Goal: Transaction & Acquisition: Subscribe to service/newsletter

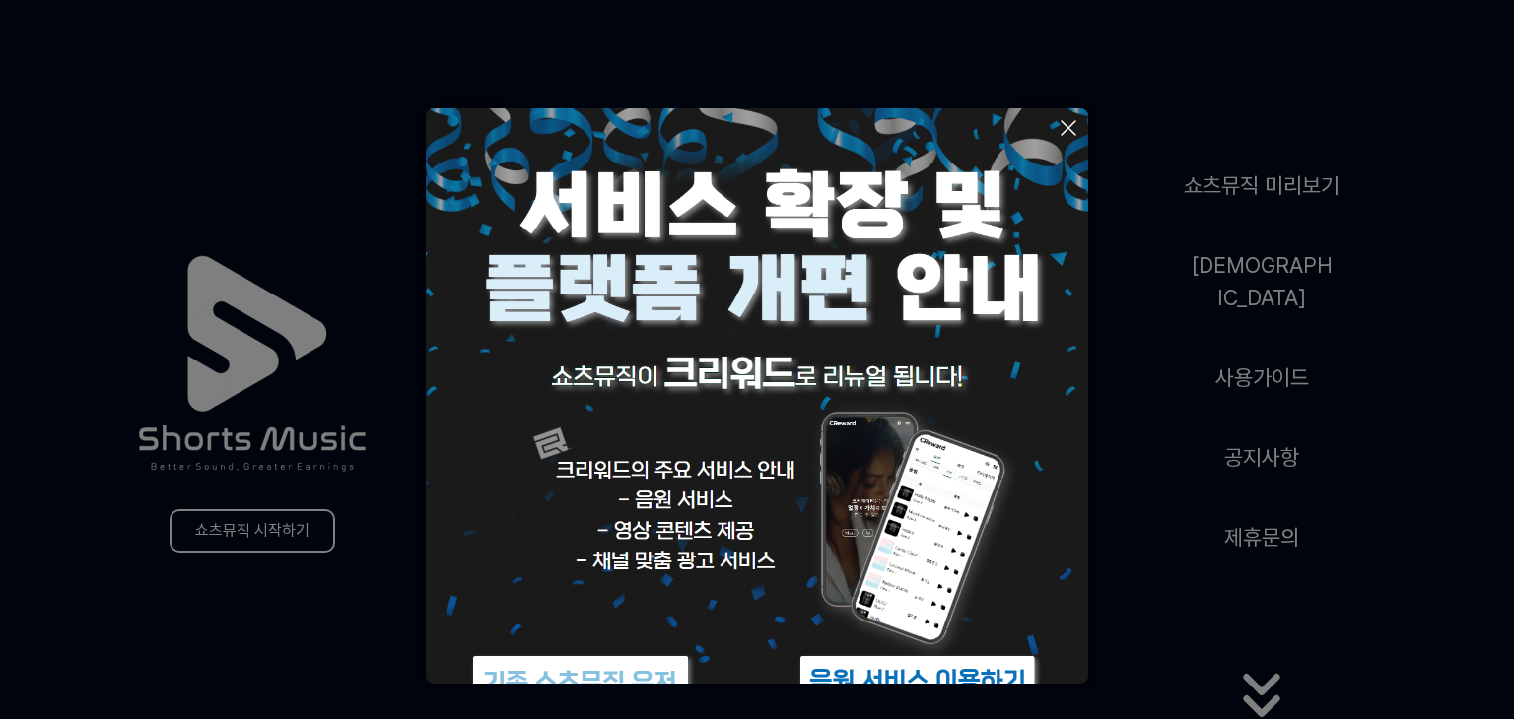
scroll to position [87, 0]
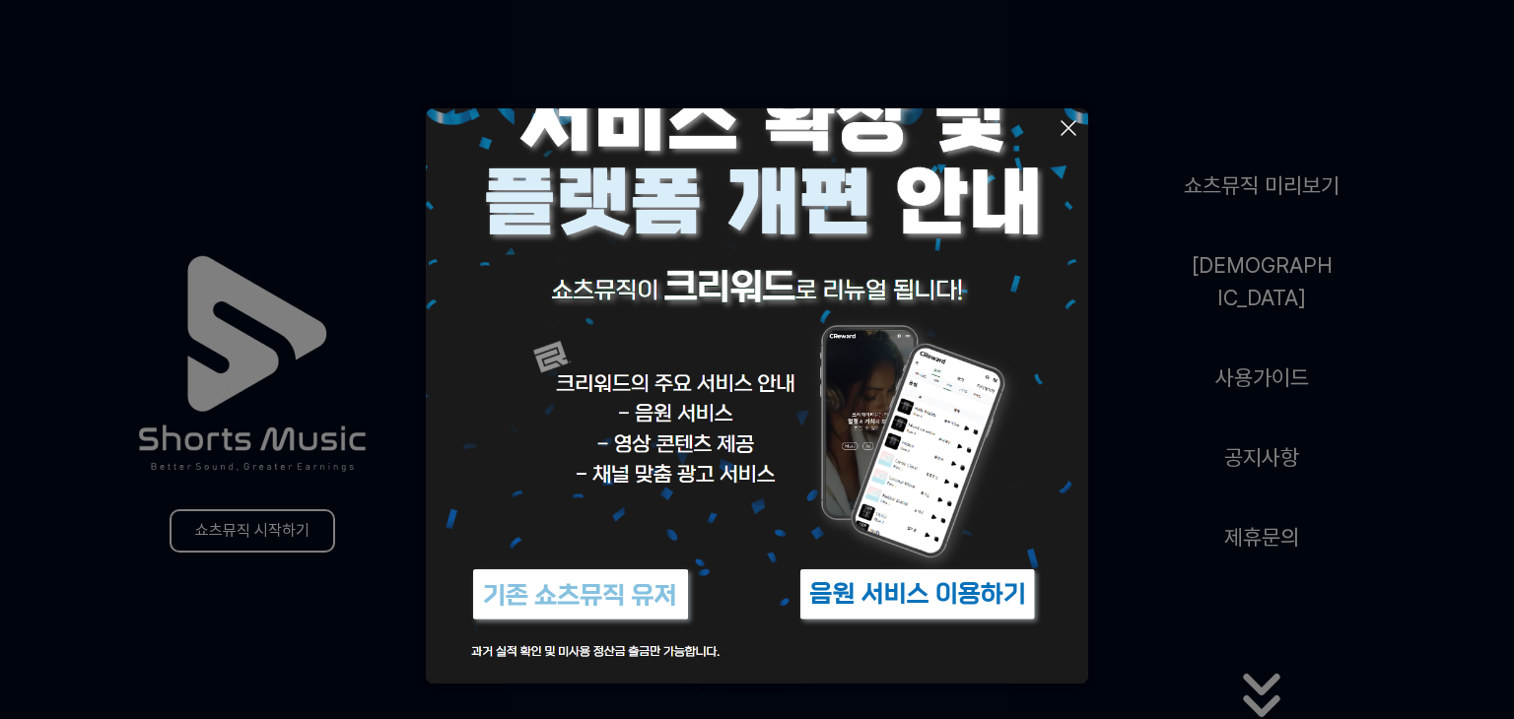
click at [1246, 479] on button at bounding box center [757, 359] width 1514 height 719
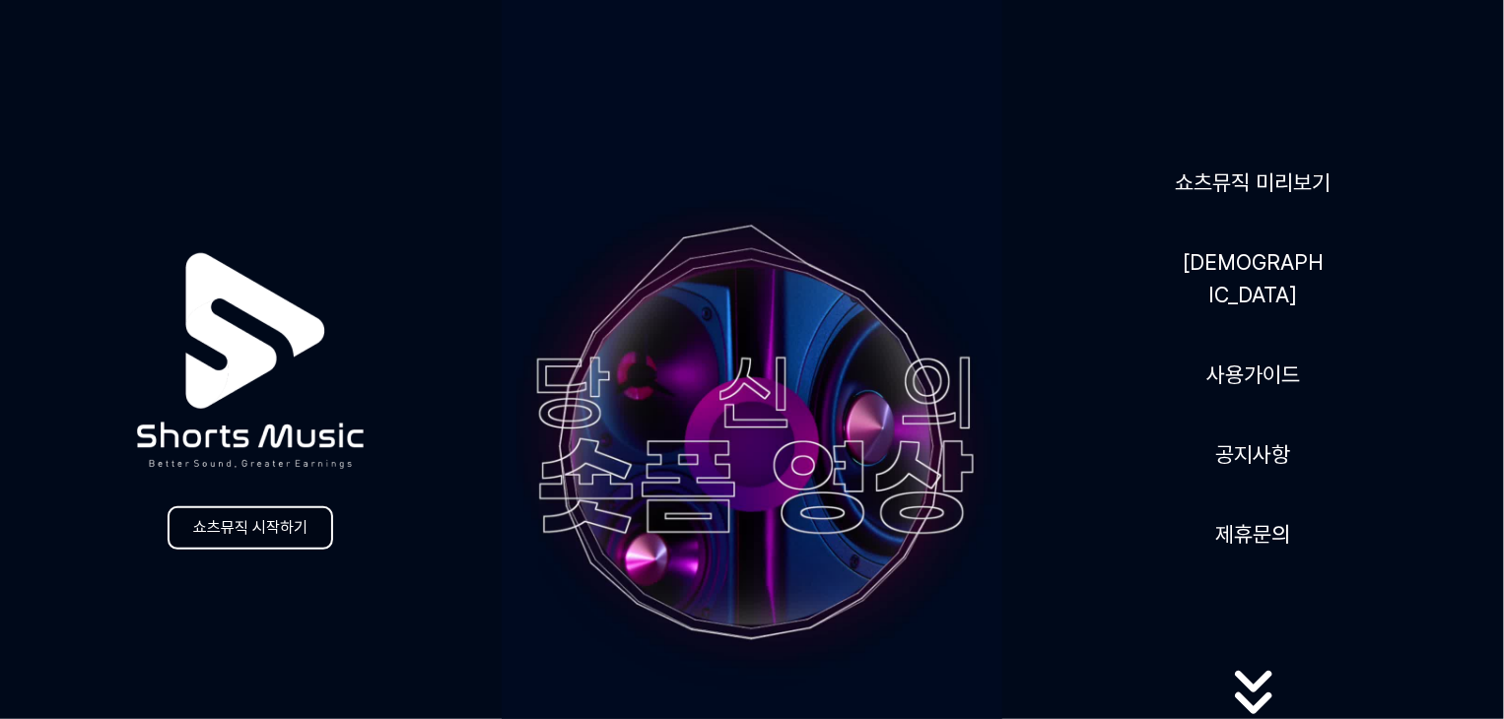
click at [276, 525] on link "쇼츠뮤직 시작하기" at bounding box center [251, 528] width 166 height 43
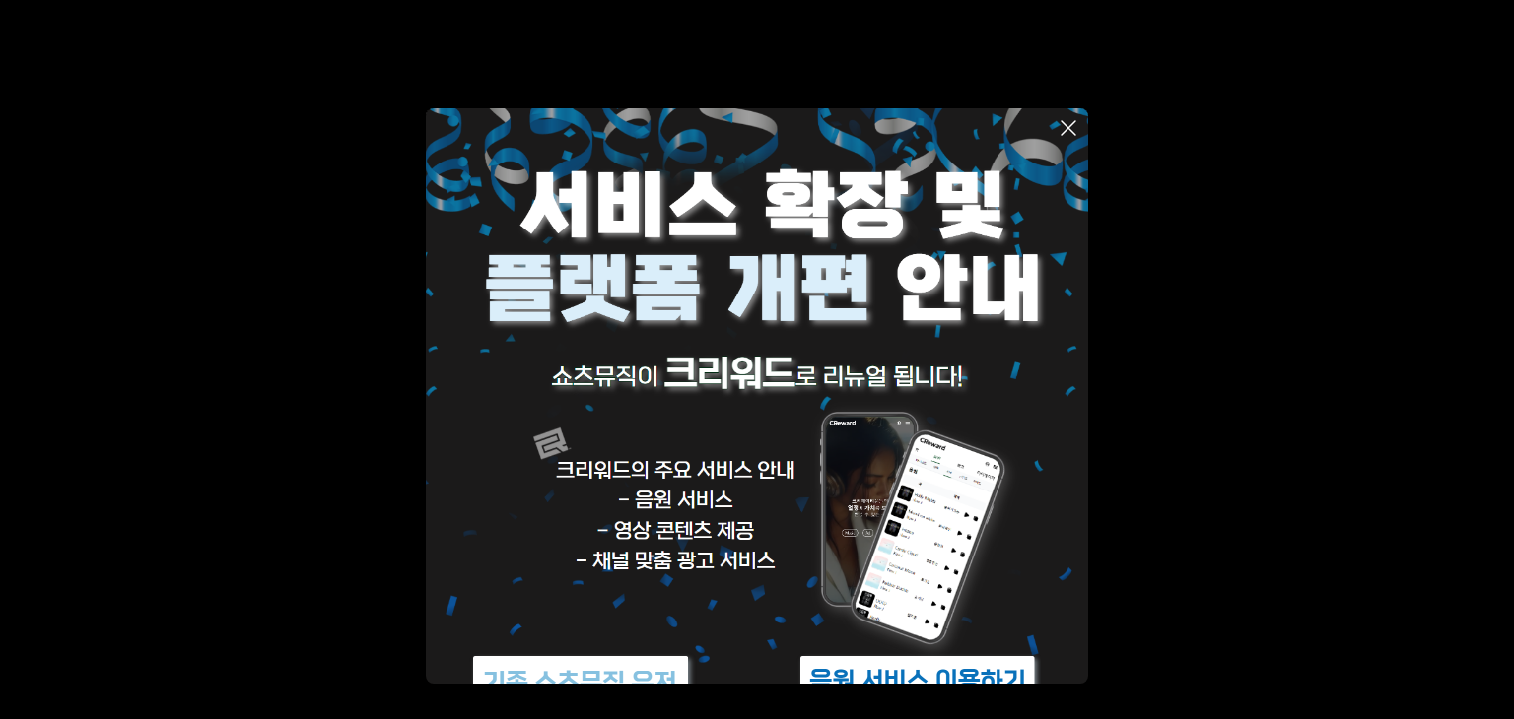
scroll to position [87, 0]
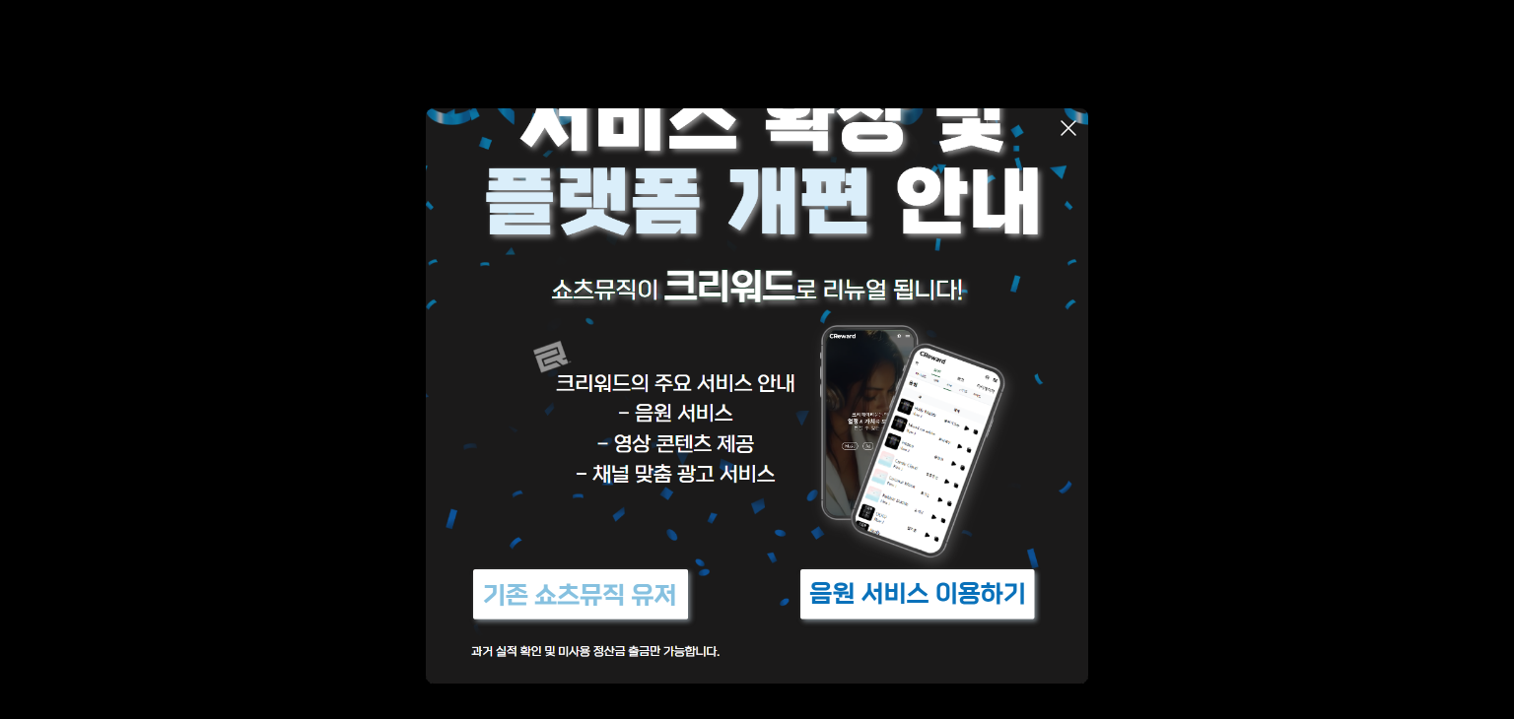
click at [855, 592] on img at bounding box center [917, 595] width 246 height 74
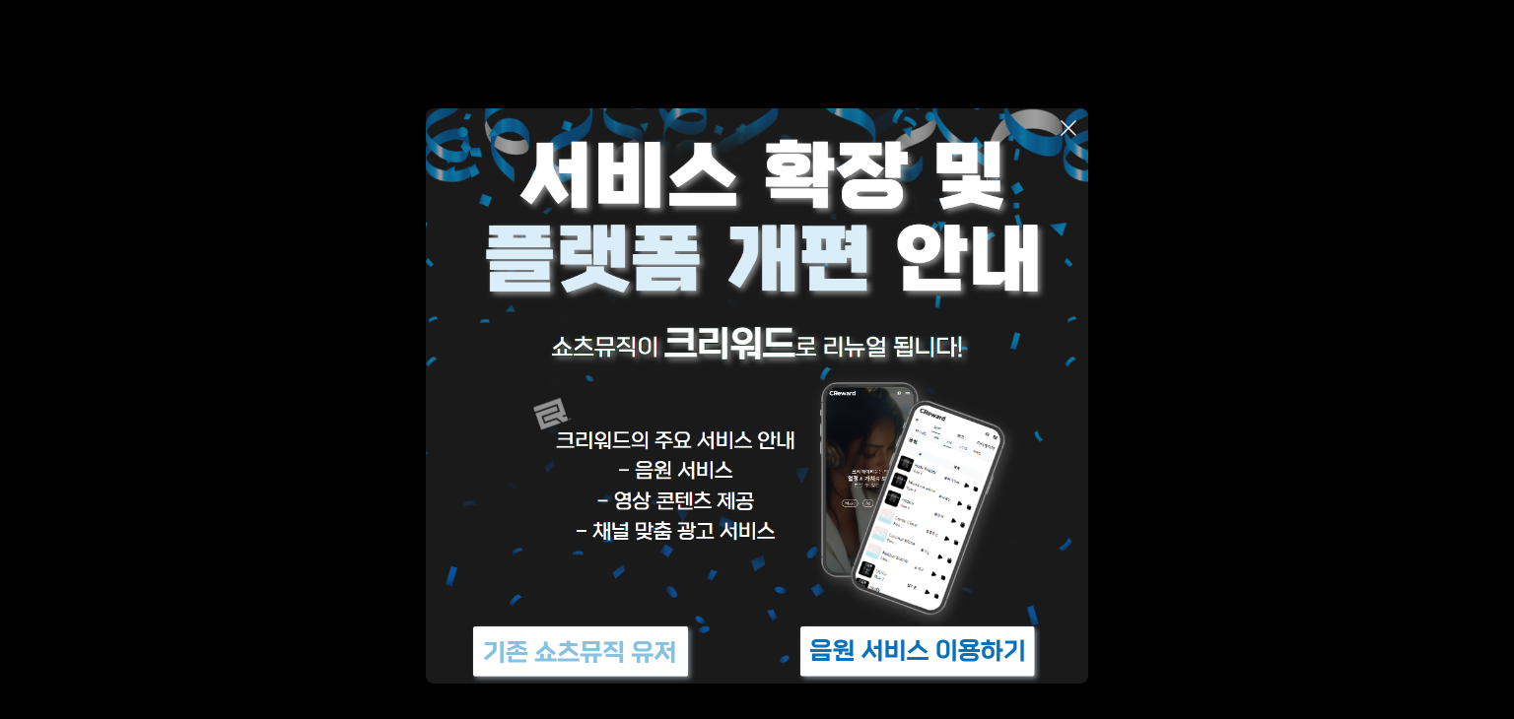
scroll to position [0, 0]
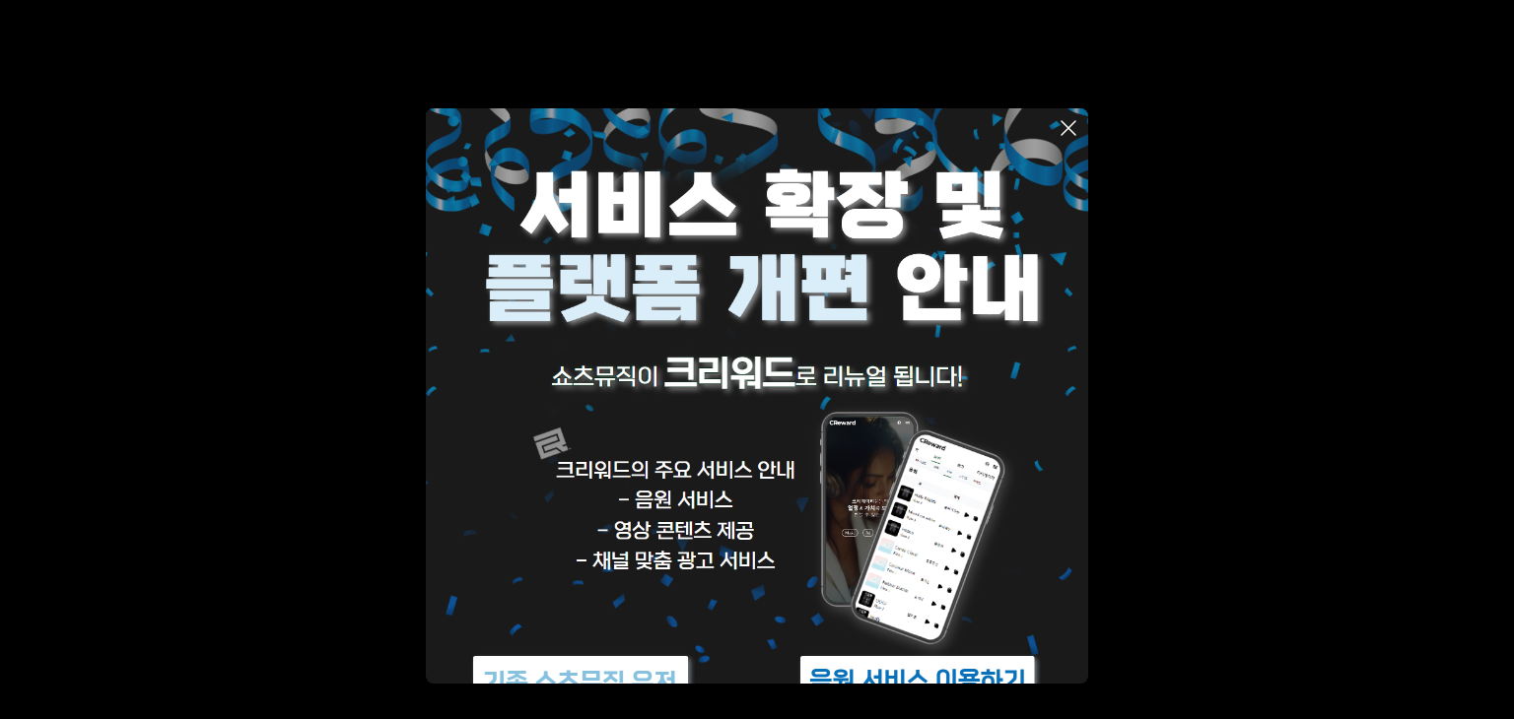
click at [1062, 127] on icon at bounding box center [1068, 128] width 24 height 24
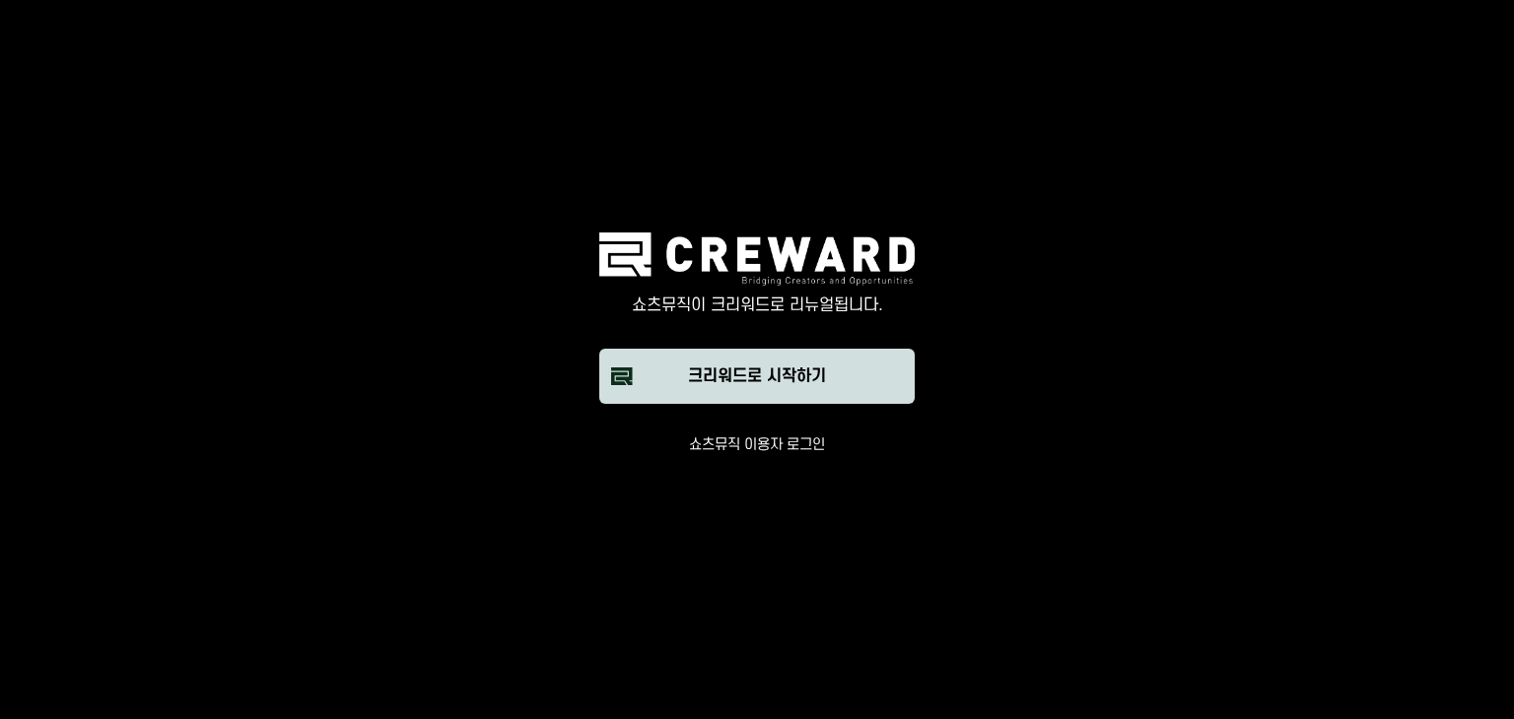
click at [788, 380] on div "크리워드로 시작하기" at bounding box center [757, 377] width 138 height 24
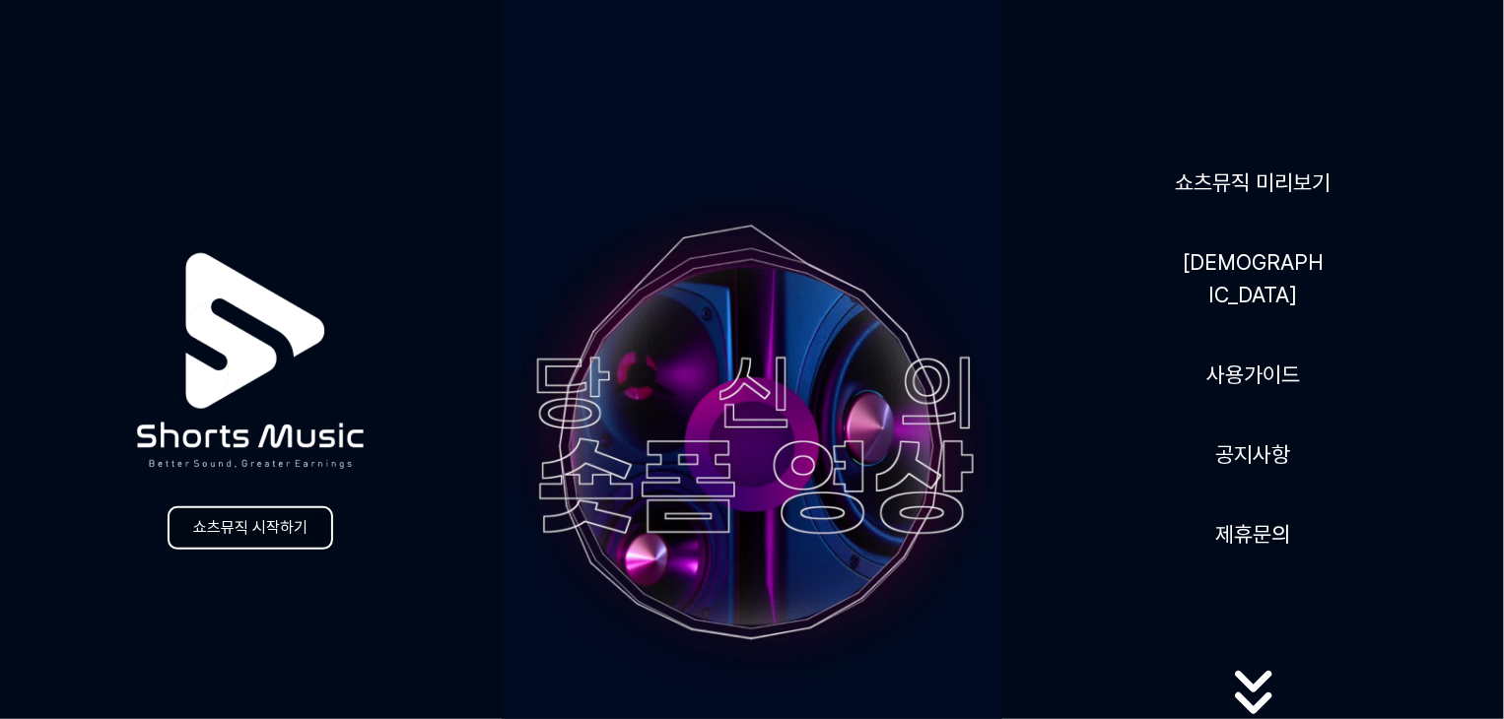
click at [221, 534] on link "쇼츠뮤직 시작하기" at bounding box center [251, 528] width 166 height 43
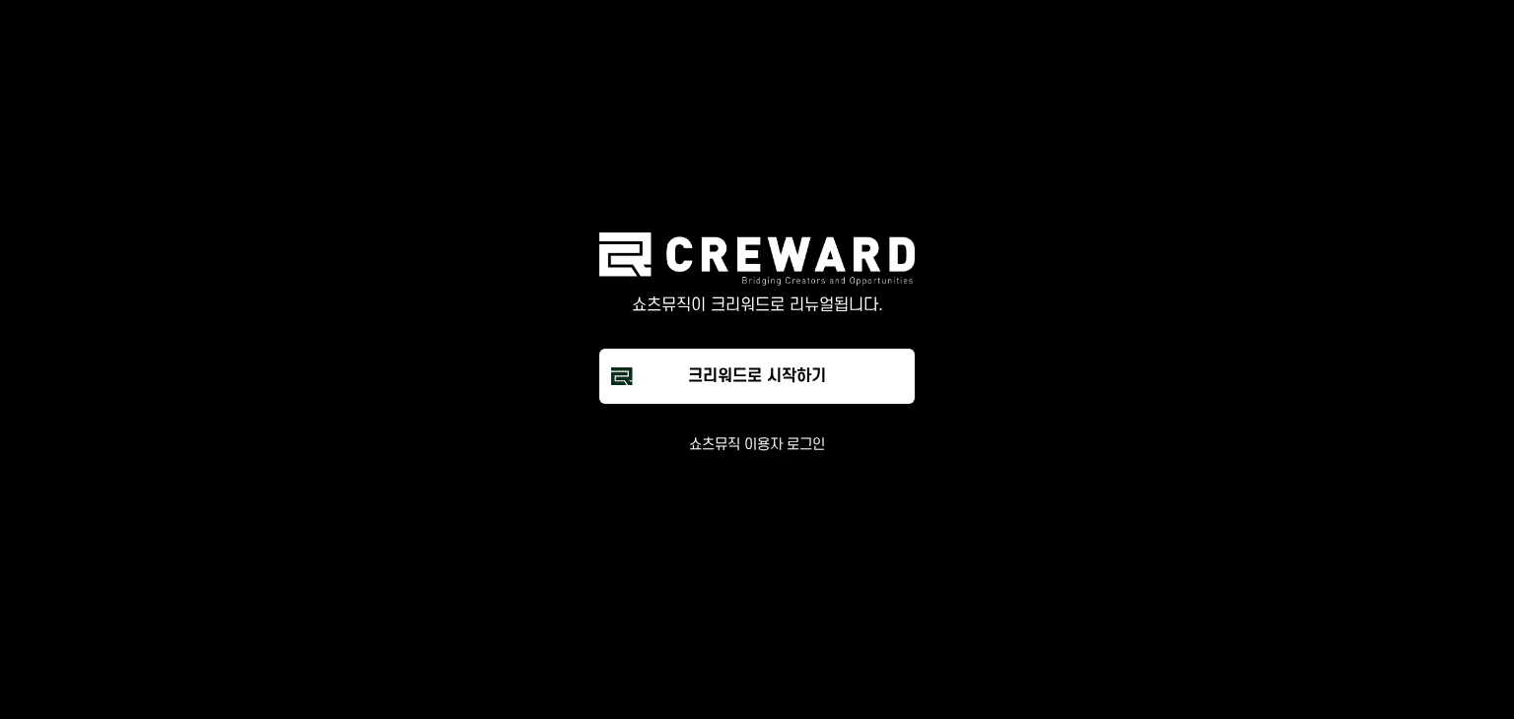
click at [756, 451] on button "쇼츠뮤직 이용자 로그인" at bounding box center [757, 446] width 136 height 20
